Goal: Find specific page/section

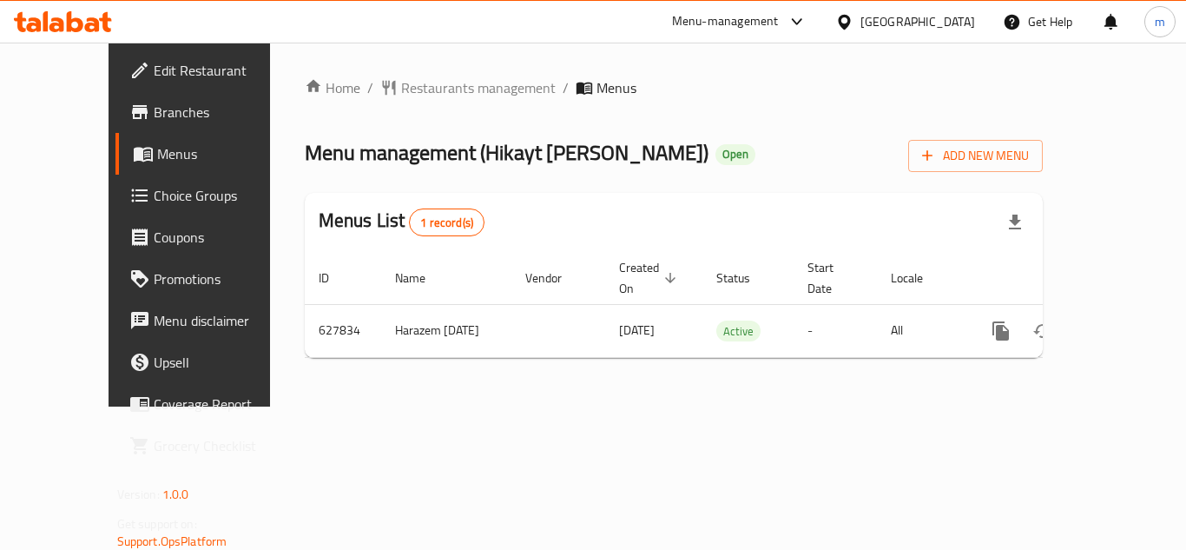
click at [950, 29] on div "Kuwait" at bounding box center [917, 21] width 115 height 19
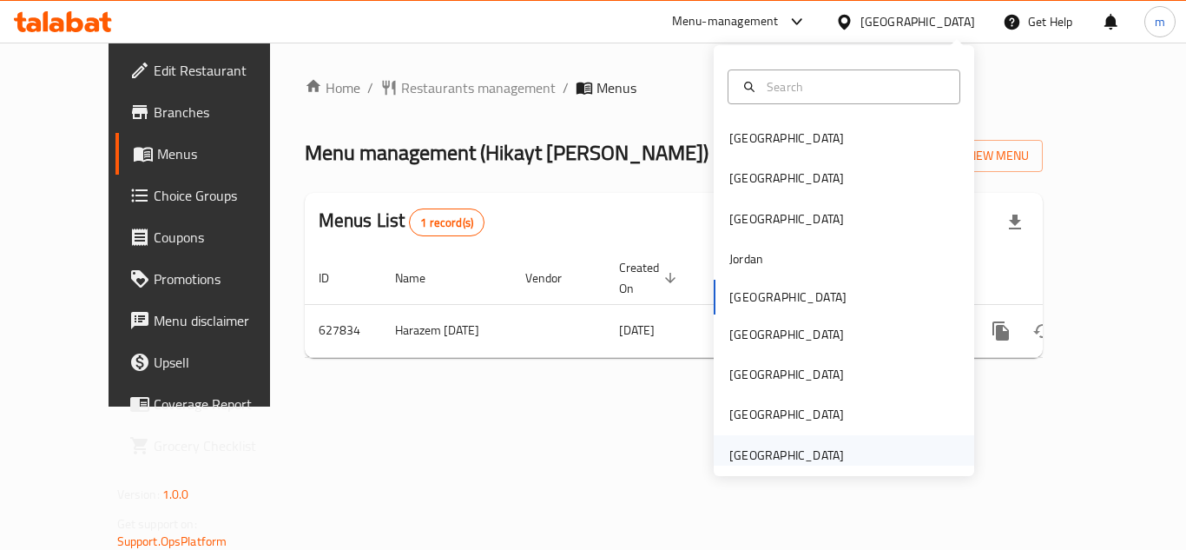
click at [790, 454] on div "[GEOGRAPHIC_DATA]" at bounding box center [786, 454] width 115 height 19
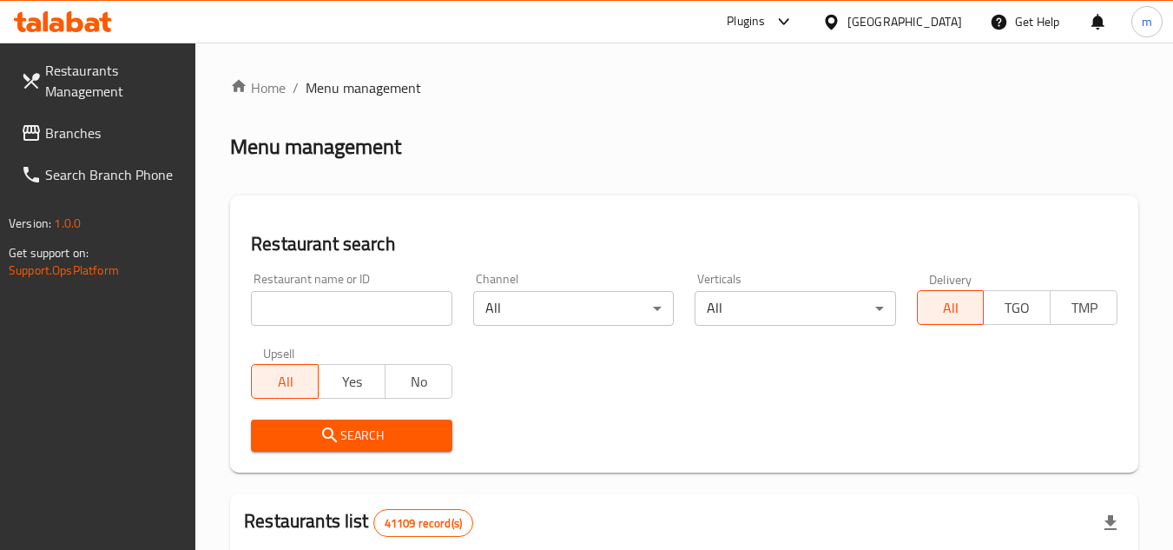
click at [107, 130] on span "Branches" at bounding box center [113, 132] width 137 height 21
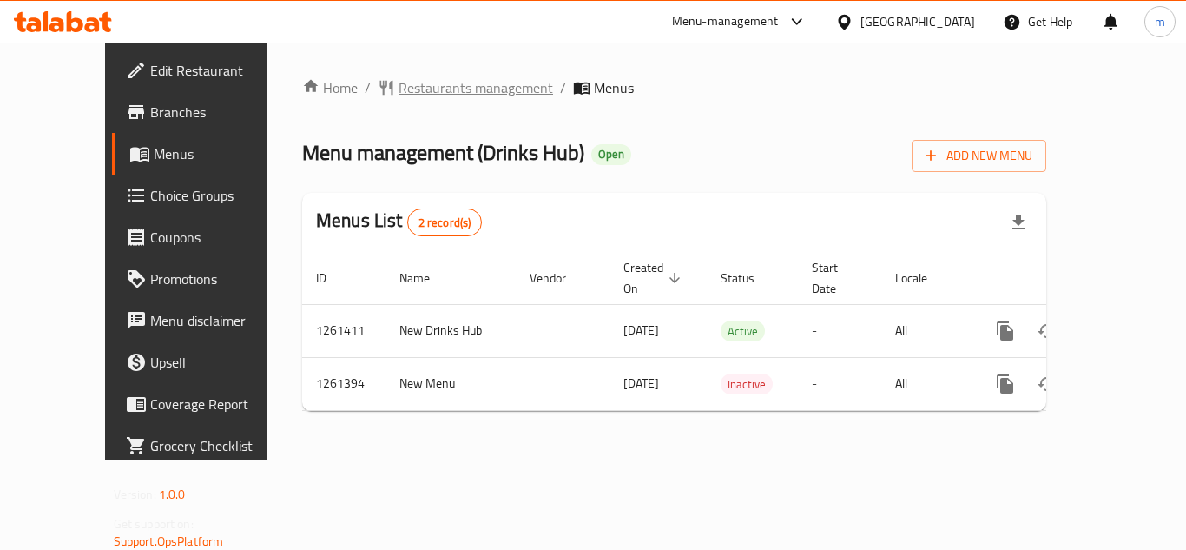
click at [437, 91] on span "Restaurants management" at bounding box center [476, 87] width 155 height 21
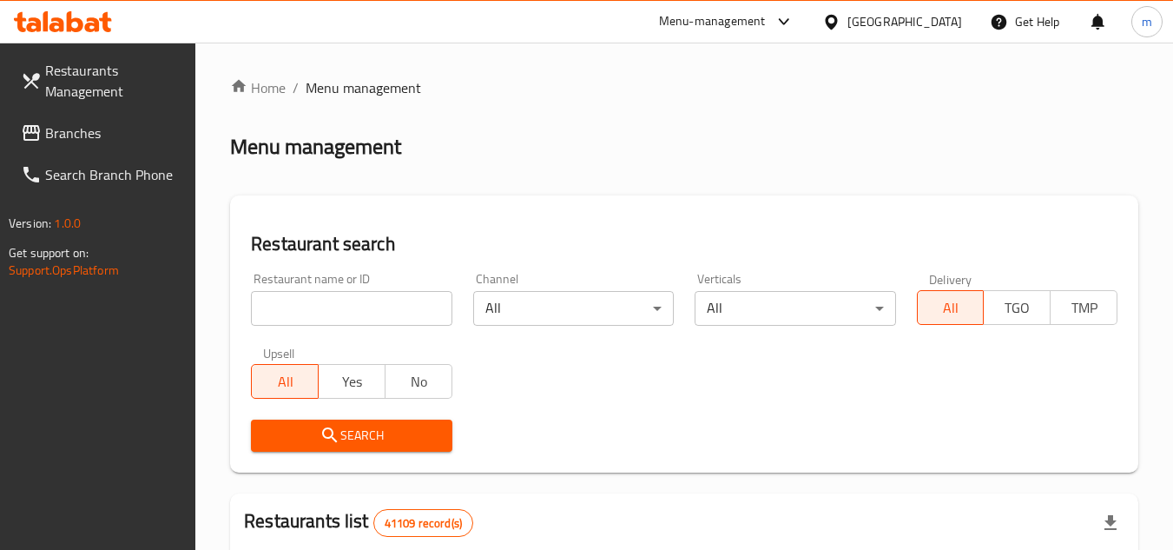
click at [340, 316] on input "search" at bounding box center [351, 308] width 201 height 35
paste input "685153"
type input "685153"
click at [367, 434] on span "Search" at bounding box center [351, 436] width 173 height 22
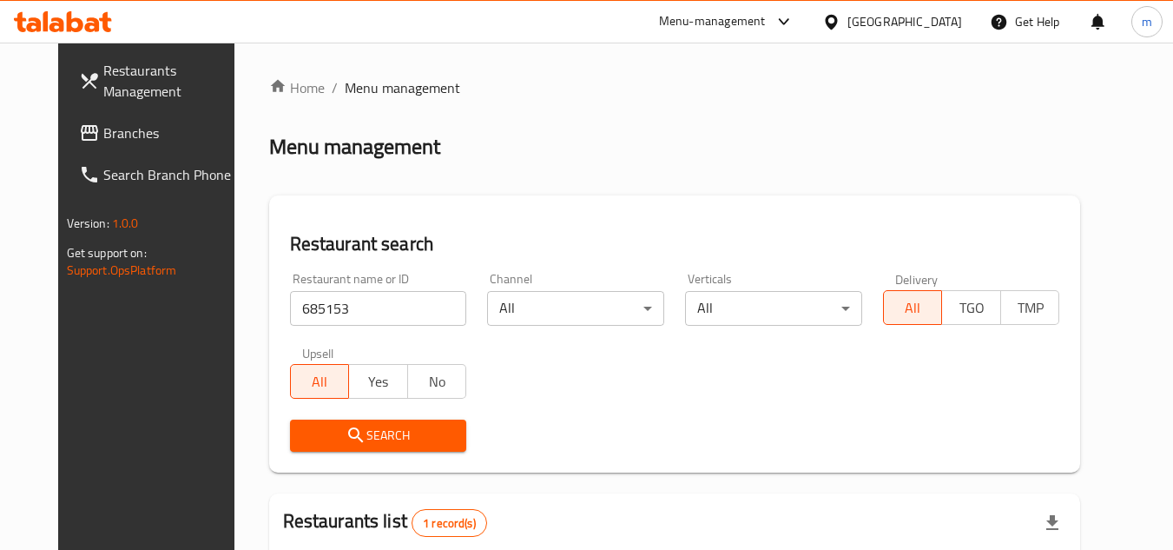
scroll to position [225, 0]
